Goal: Task Accomplishment & Management: Manage account settings

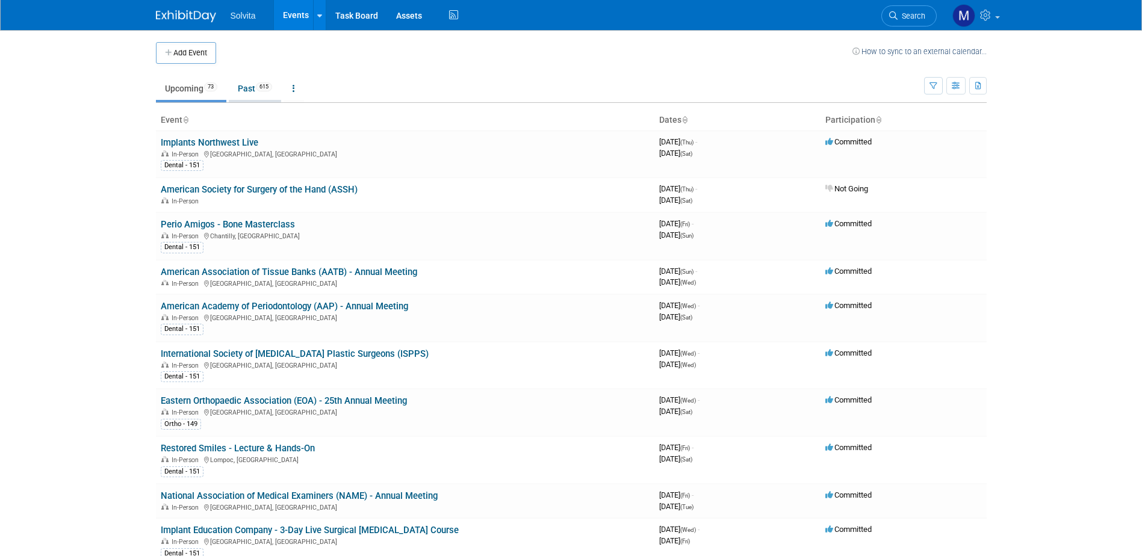
click at [246, 90] on link "Past 615" at bounding box center [255, 88] width 52 height 23
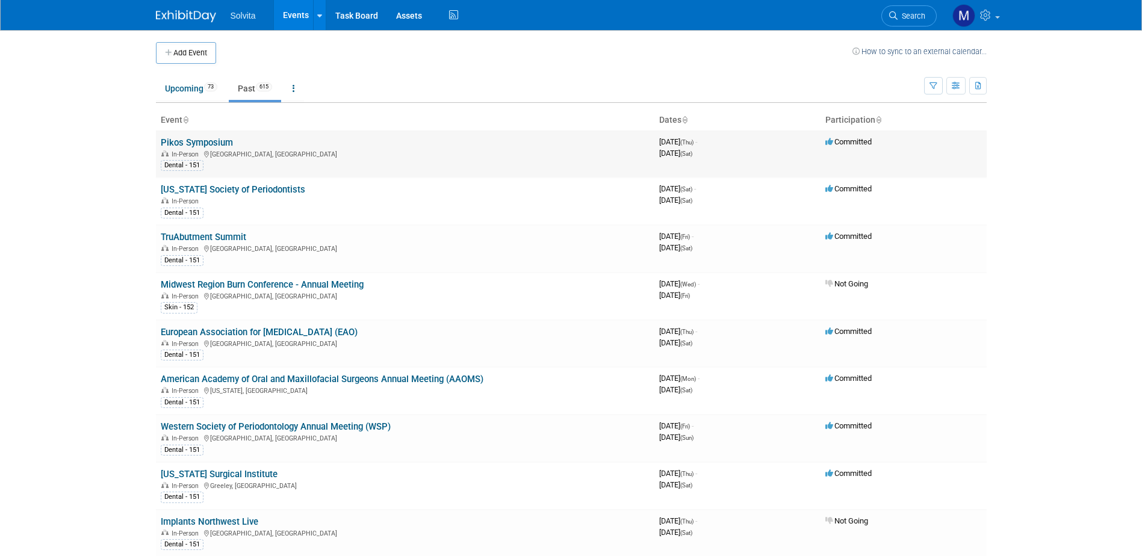
click at [194, 137] on link "Pikos Symposium" at bounding box center [197, 142] width 72 height 11
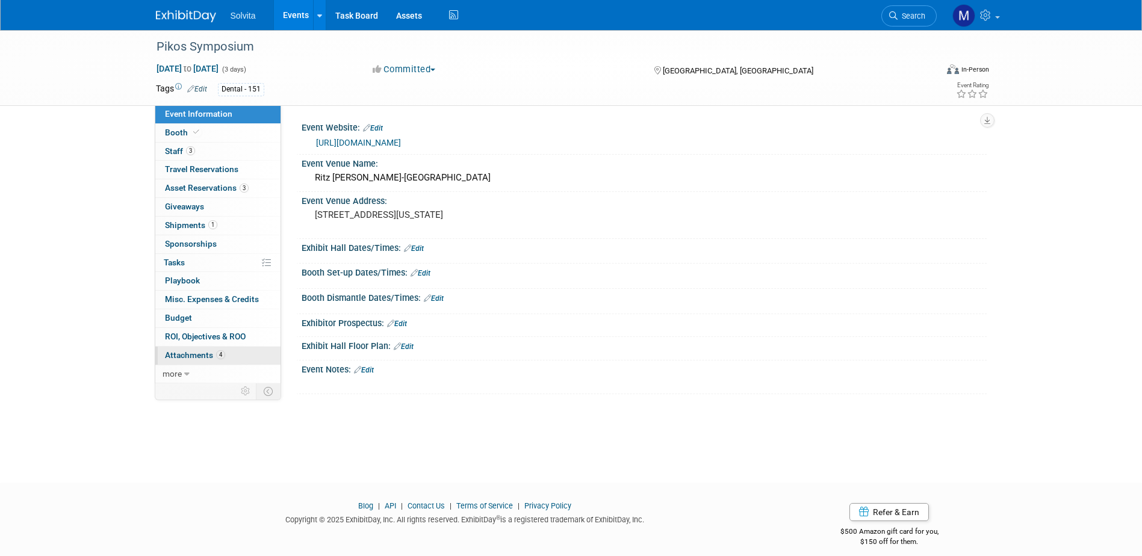
click at [194, 358] on span "Attachments 4" at bounding box center [195, 355] width 60 height 10
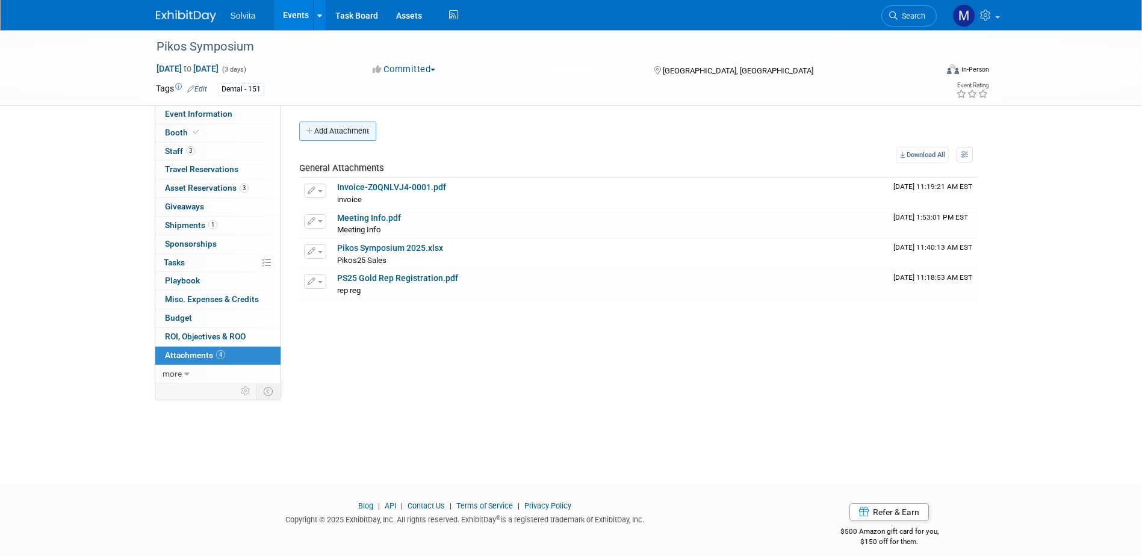
click at [328, 128] on button "Add Attachment" at bounding box center [337, 131] width 77 height 19
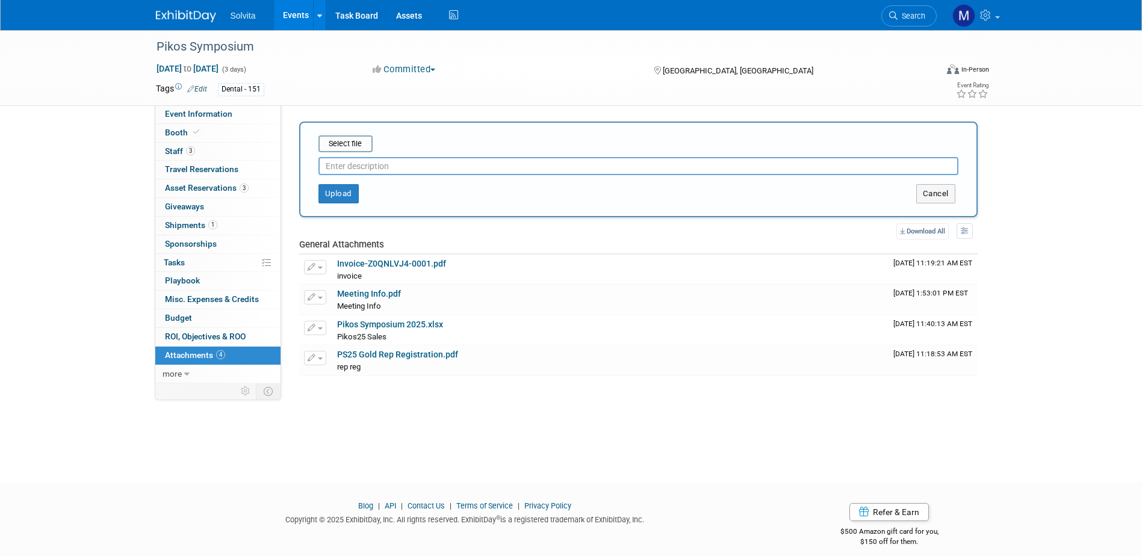
click at [397, 175] on div "Upload Cancel" at bounding box center [638, 189] width 658 height 28
click at [392, 169] on input "text" at bounding box center [638, 166] width 640 height 18
type input "eval"
click at [347, 140] on input "file" at bounding box center [299, 144] width 143 height 14
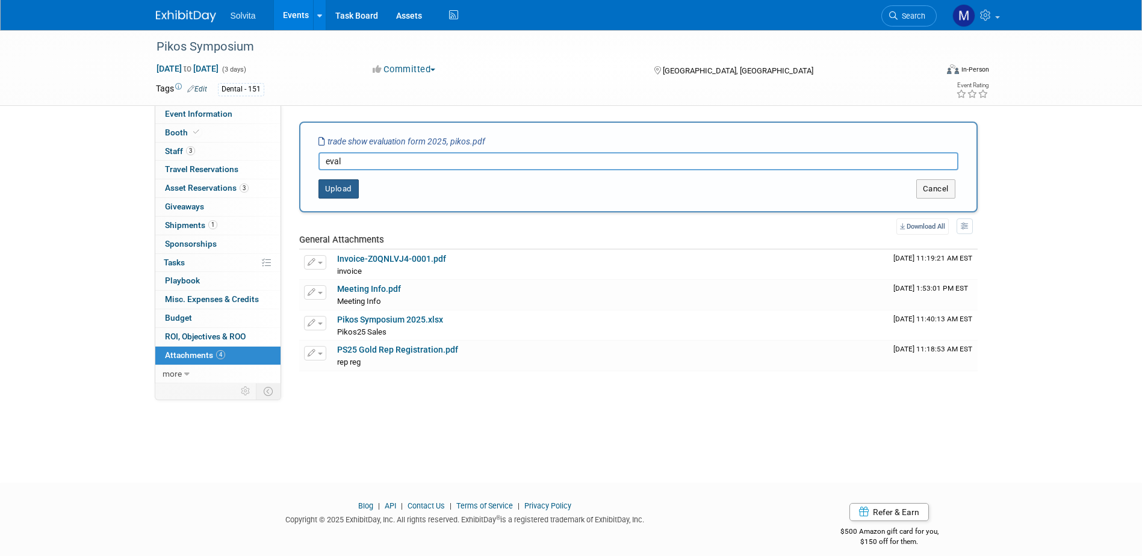
click at [341, 191] on button "Upload" at bounding box center [338, 188] width 40 height 19
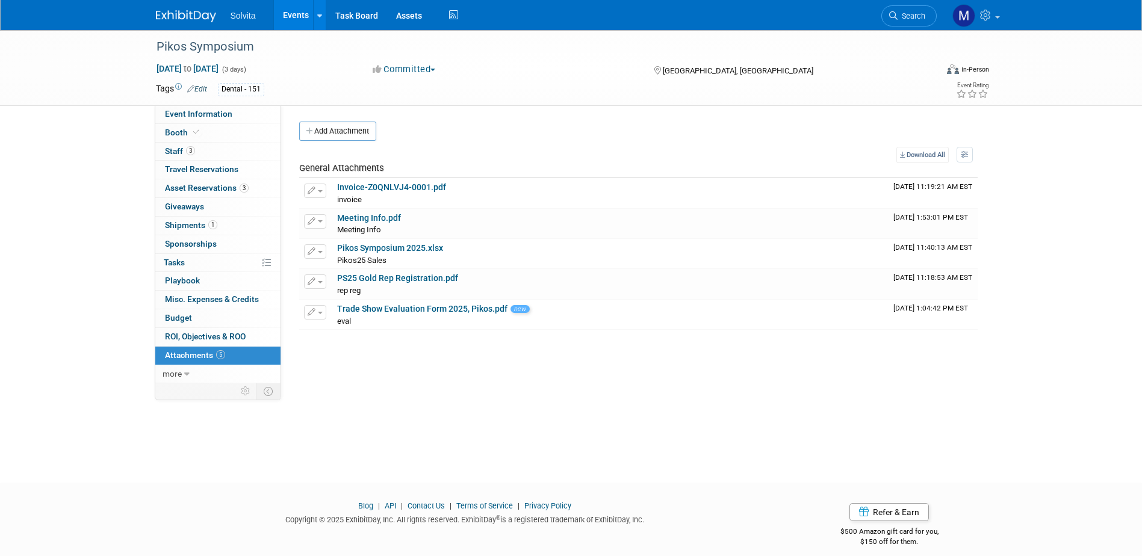
click at [304, 16] on link "Events" at bounding box center [296, 15] width 44 height 30
